Goal: Register for event/course

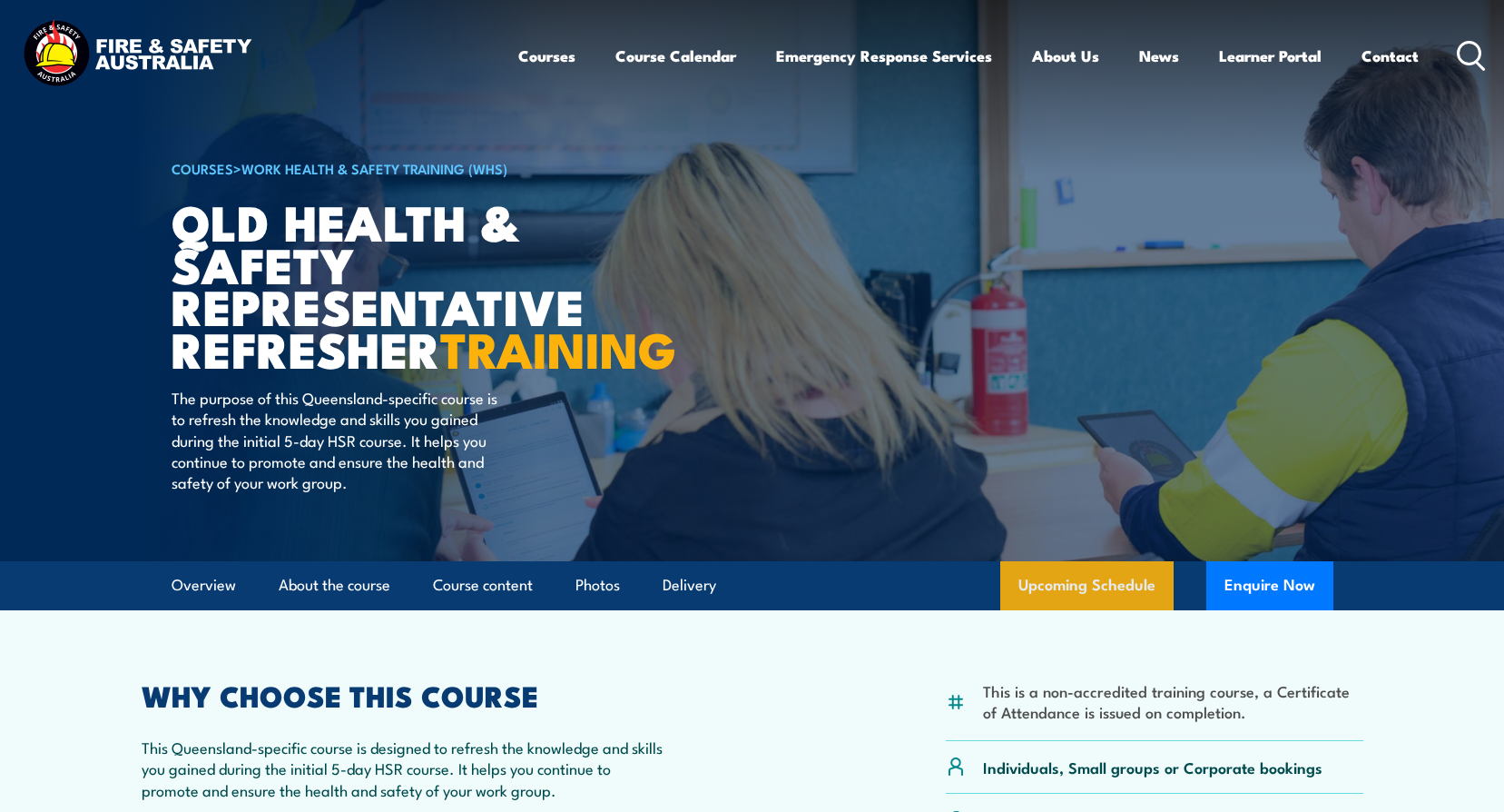
click at [1096, 610] on link "Upcoming Schedule" at bounding box center [1087, 585] width 173 height 50
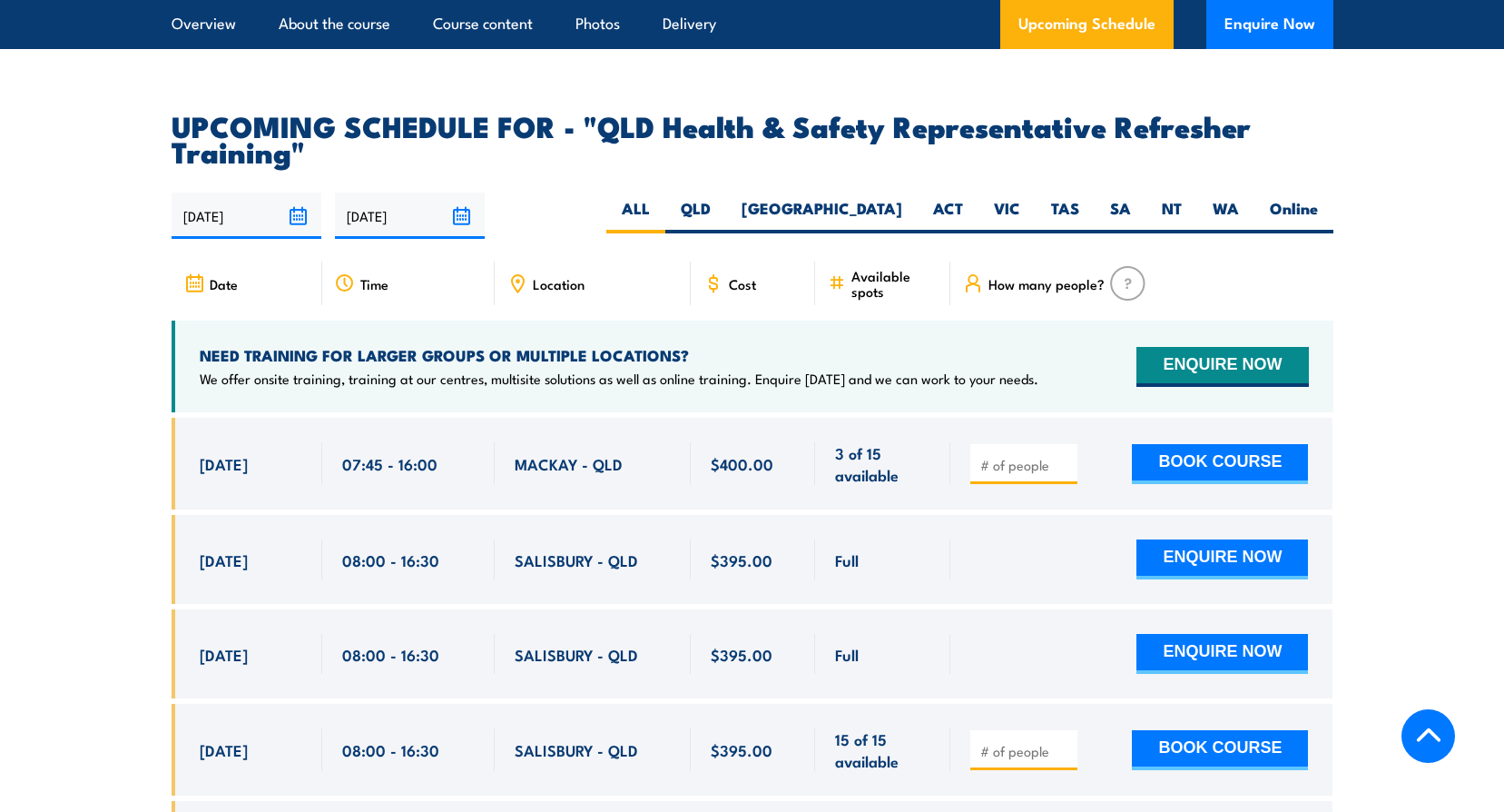
scroll to position [3183, 0]
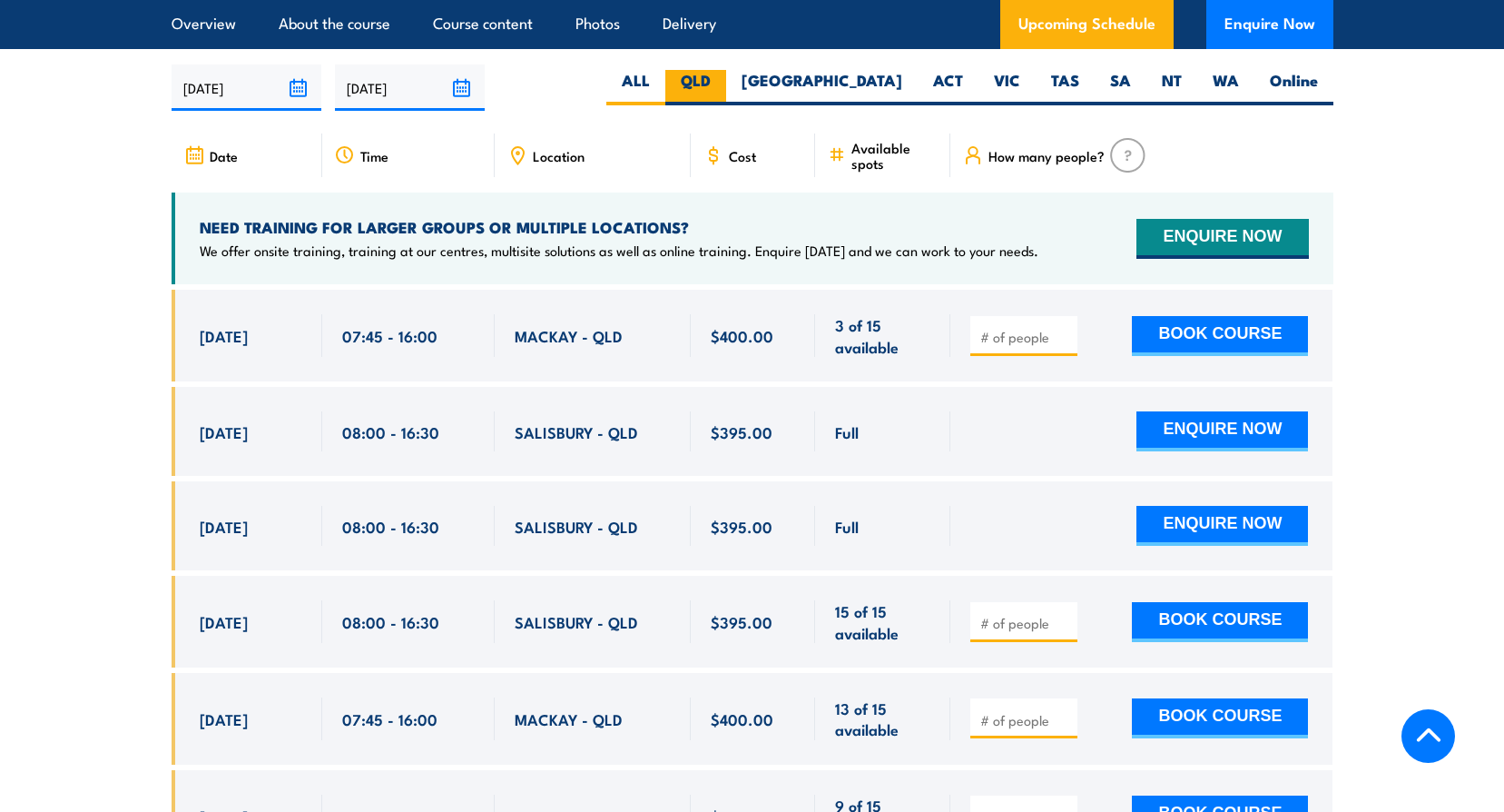
click at [726, 106] on label "QLD" at bounding box center [696, 87] width 61 height 35
click at [722, 82] on input "QLD" at bounding box center [717, 75] width 11 height 11
radio input "true"
